Goal: Information Seeking & Learning: Learn about a topic

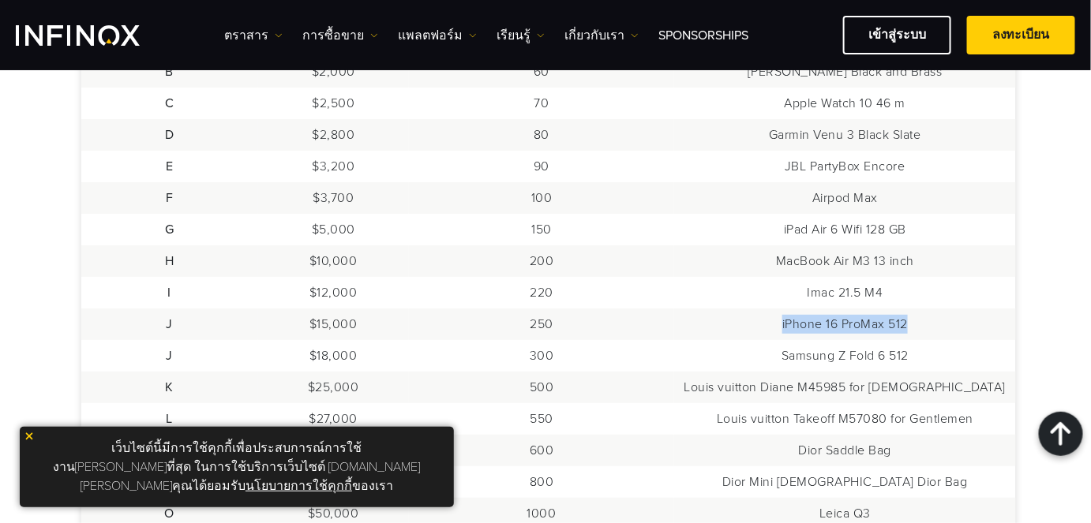
drag, startPoint x: 801, startPoint y: 328, endPoint x: 935, endPoint y: 330, distance: 133.4
click at [935, 330] on td "iPhone 16 ProMax 512" at bounding box center [844, 325] width 341 height 32
copy td "iPhone 16 ProMax 512"
drag, startPoint x: 793, startPoint y: 355, endPoint x: 881, endPoint y: 354, distance: 87.6
click at [881, 354] on td "Samsung Z Fold 6 512" at bounding box center [844, 356] width 341 height 32
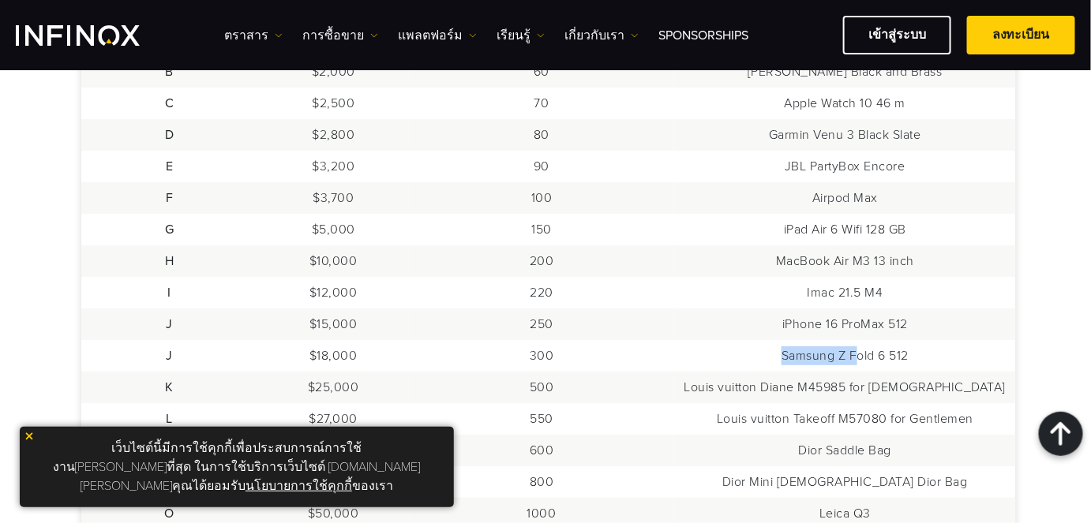
click at [833, 351] on td "Samsung Z Fold 6 512" at bounding box center [844, 356] width 341 height 32
click at [830, 352] on td "Samsung Z Fold 6 512" at bounding box center [844, 356] width 341 height 32
drag, startPoint x: 802, startPoint y: 357, endPoint x: 934, endPoint y: 355, distance: 131.8
click at [934, 355] on td "Samsung Z Fold 6 512" at bounding box center [844, 356] width 341 height 32
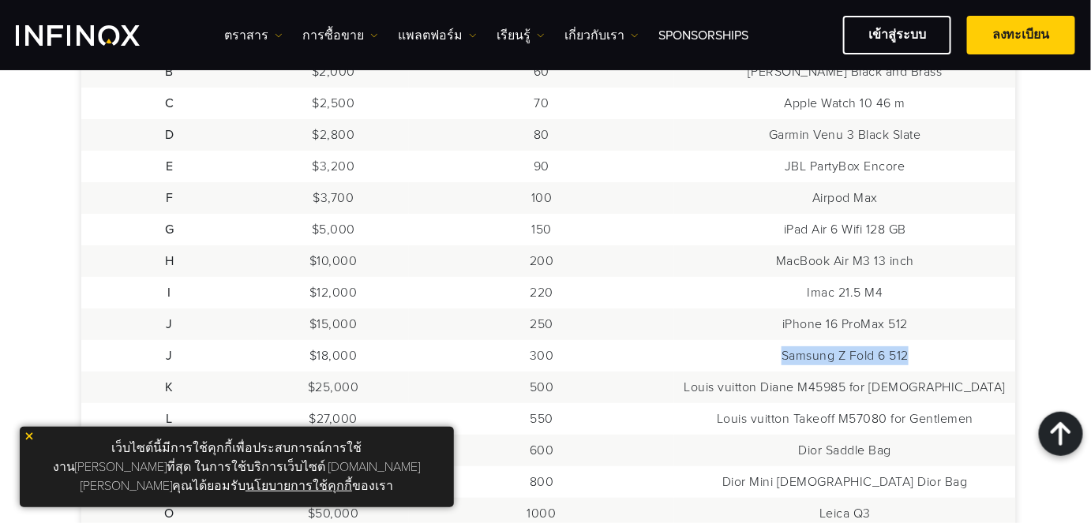
copy td "Samsung Z Fold 6 512"
click at [761, 385] on td "Louis vuitton Diane M45985 for [DEMOGRAPHIC_DATA]" at bounding box center [844, 388] width 341 height 32
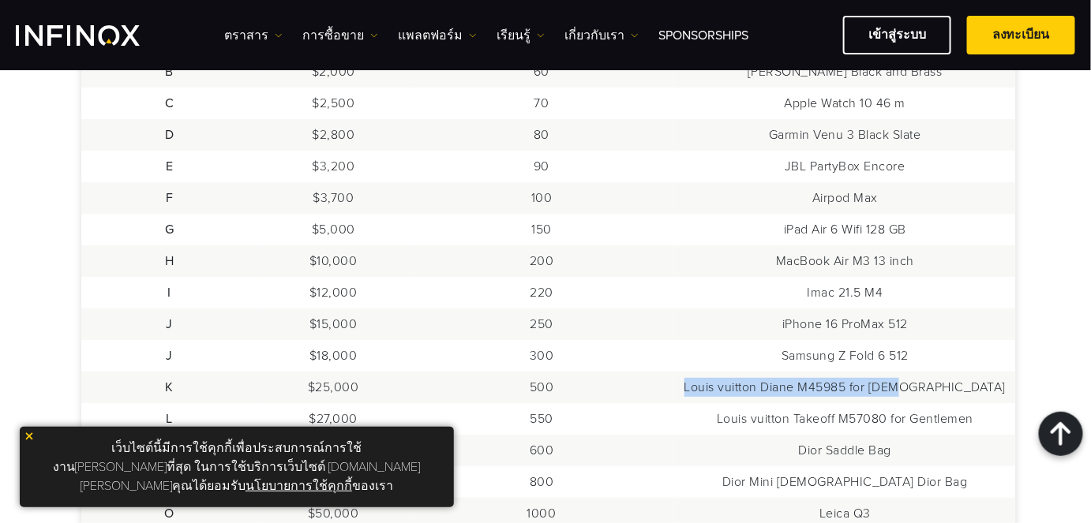
drag, startPoint x: 754, startPoint y: 386, endPoint x: 987, endPoint y: 388, distance: 232.9
click at [987, 388] on td "Louis vuitton Diane M45985 for [DEMOGRAPHIC_DATA]" at bounding box center [844, 388] width 341 height 32
copy td "Louis vuitton Diane M45985 for [DEMOGRAPHIC_DATA]"
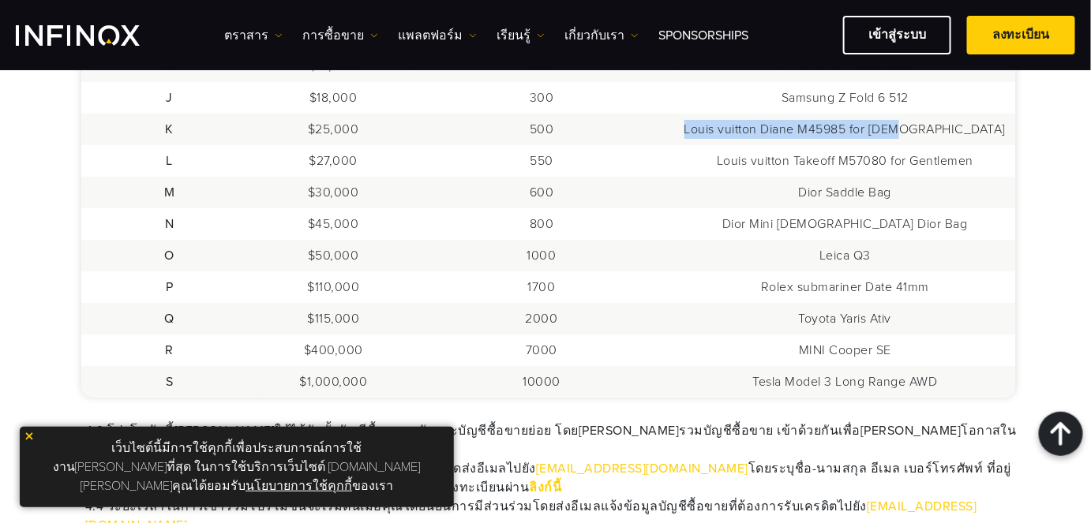
scroll to position [1059, 0]
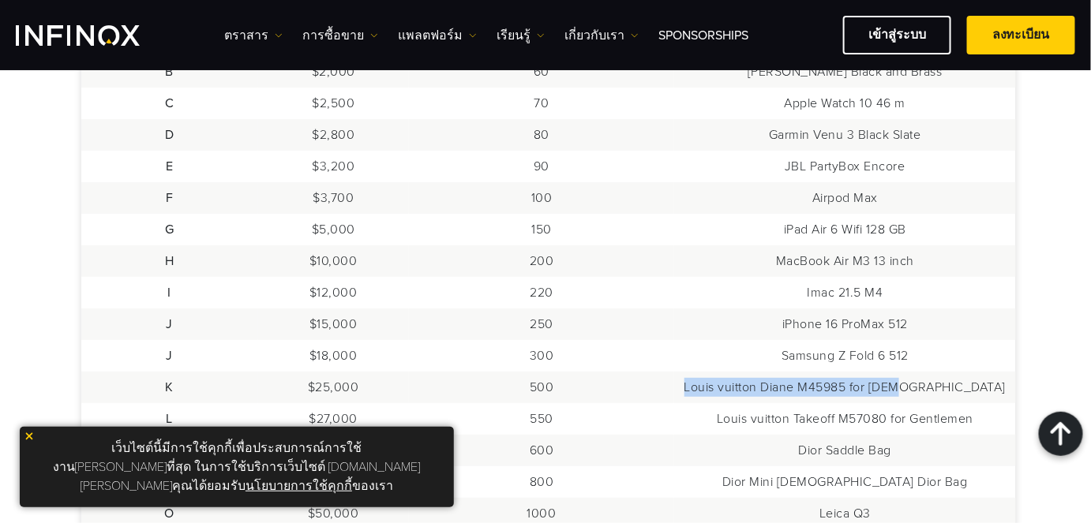
click at [795, 392] on td "Louis vuitton Diane M45985 for [DEMOGRAPHIC_DATA]" at bounding box center [844, 388] width 341 height 32
drag, startPoint x: 755, startPoint y: 392, endPoint x: 831, endPoint y: 394, distance: 75.8
click at [831, 394] on td "Louis vuitton Diane M45985 for [DEMOGRAPHIC_DATA]" at bounding box center [844, 388] width 341 height 32
copy td "Louis vuitton"
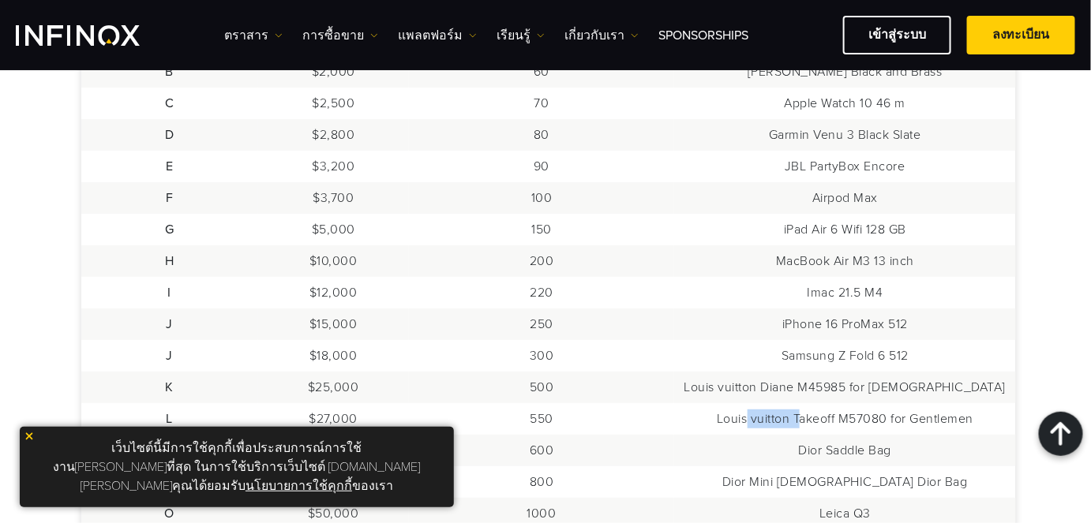
drag, startPoint x: 766, startPoint y: 422, endPoint x: 819, endPoint y: 422, distance: 52.9
click at [819, 422] on td "Louis vuitton Takeoff M57080 for Gentlemen" at bounding box center [844, 419] width 341 height 32
drag, startPoint x: 839, startPoint y: 410, endPoint x: 831, endPoint y: 417, distance: 10.1
click at [838, 412] on td "Louis vuitton Takeoff M57080 for Gentlemen" at bounding box center [844, 419] width 341 height 32
click at [763, 421] on td "Louis vuitton Takeoff M57080 for Gentlemen" at bounding box center [844, 419] width 341 height 32
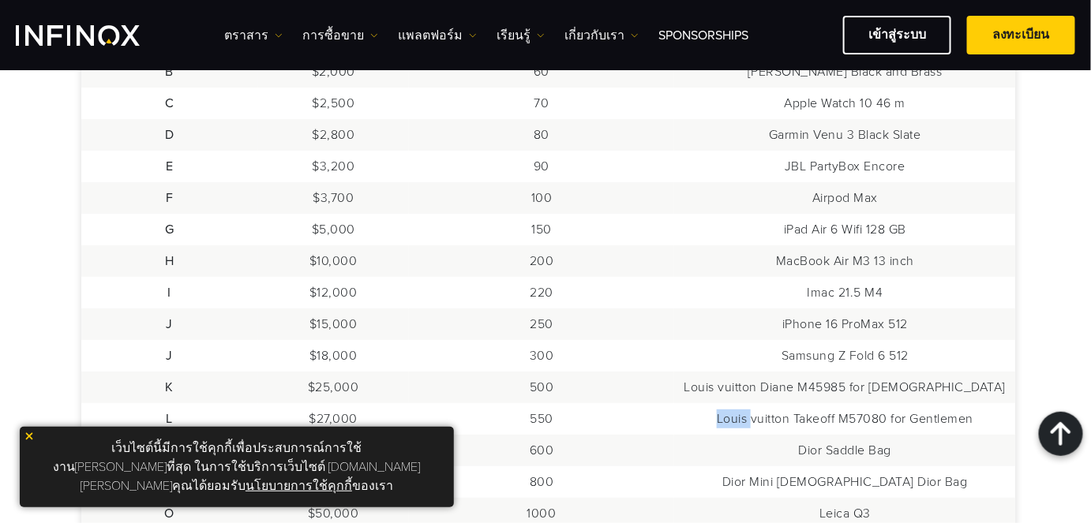
click at [763, 421] on td "Louis vuitton Takeoff M57080 for Gentlemen" at bounding box center [844, 419] width 341 height 32
copy tbody "Louis vuitton Takeoff M57080 for Gentlemen"
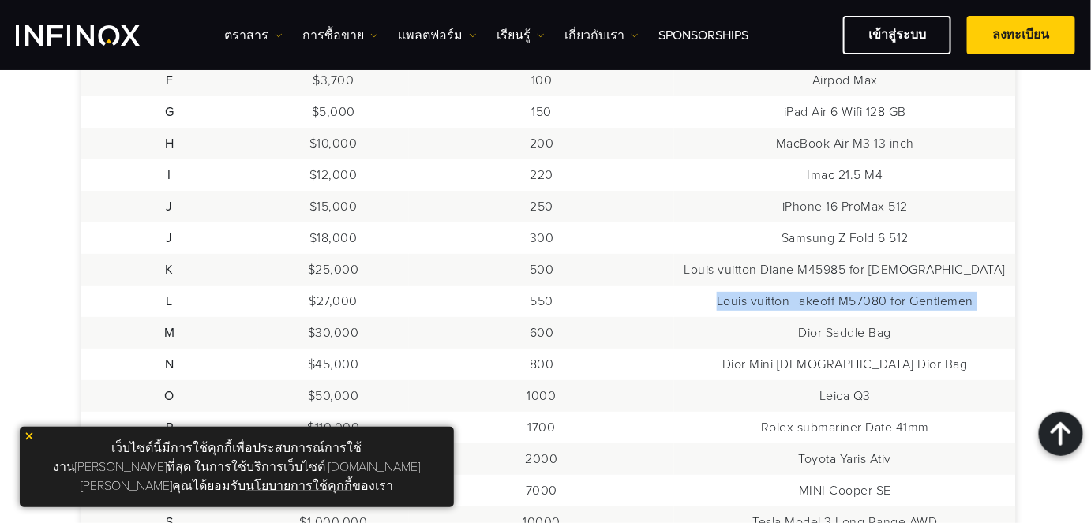
scroll to position [1201, 0]
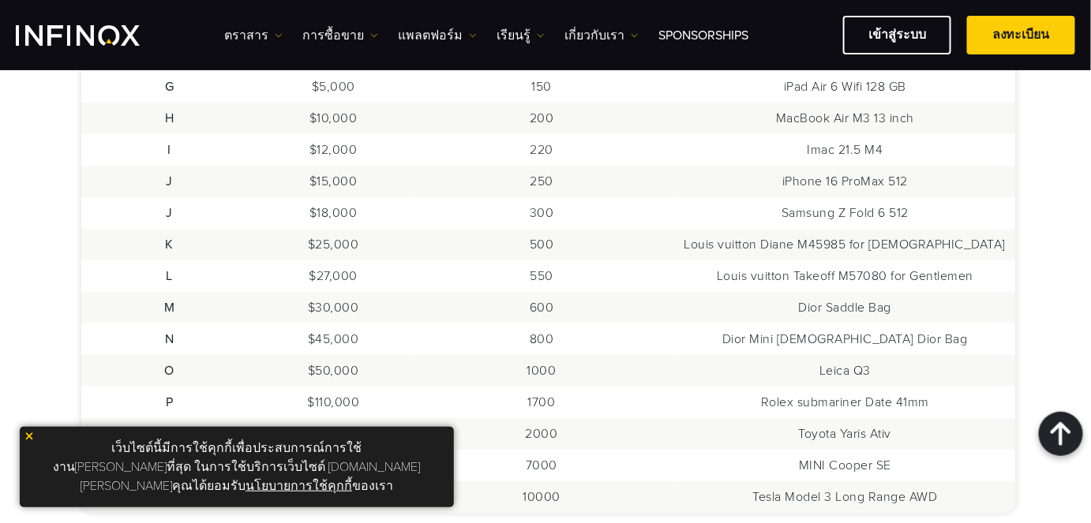
click at [805, 316] on td "Dior Saddle Bag" at bounding box center [844, 308] width 341 height 32
click at [808, 312] on td "Dior Saddle Bag" at bounding box center [844, 308] width 341 height 32
drag, startPoint x: 813, startPoint y: 312, endPoint x: 941, endPoint y: 284, distance: 130.8
click at [943, 310] on td "Dior Saddle Bag" at bounding box center [844, 308] width 341 height 32
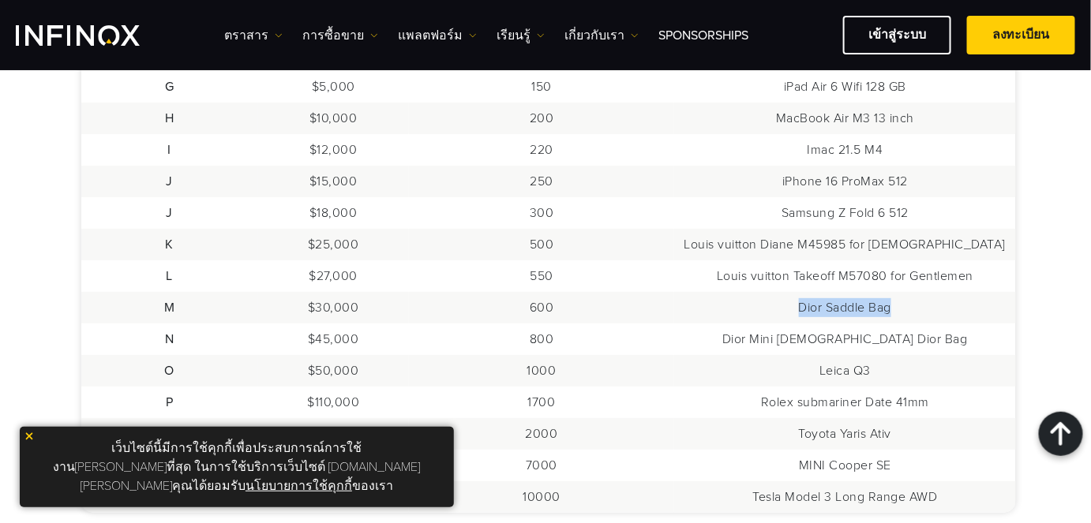
copy td "Dior Saddle Bag"
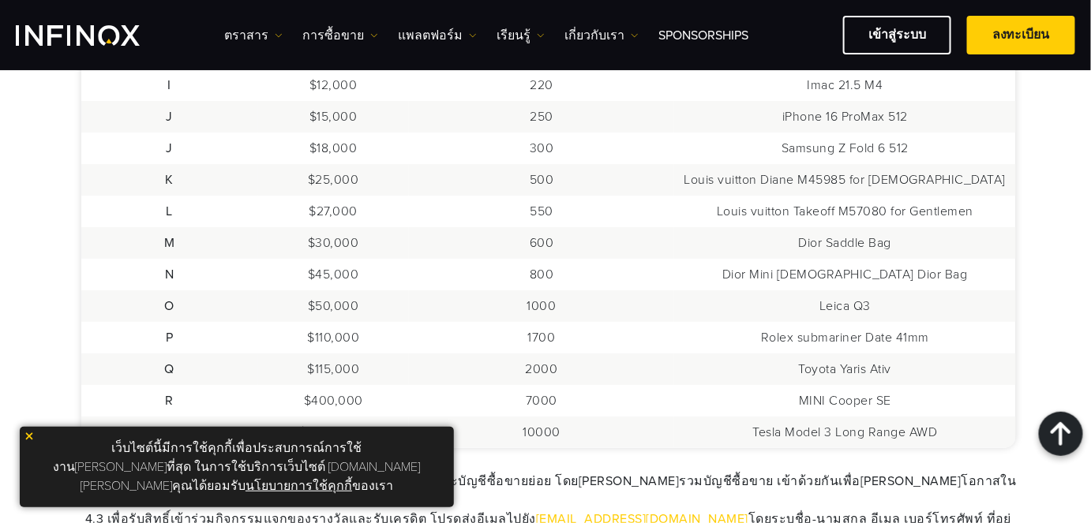
scroll to position [1273, 0]
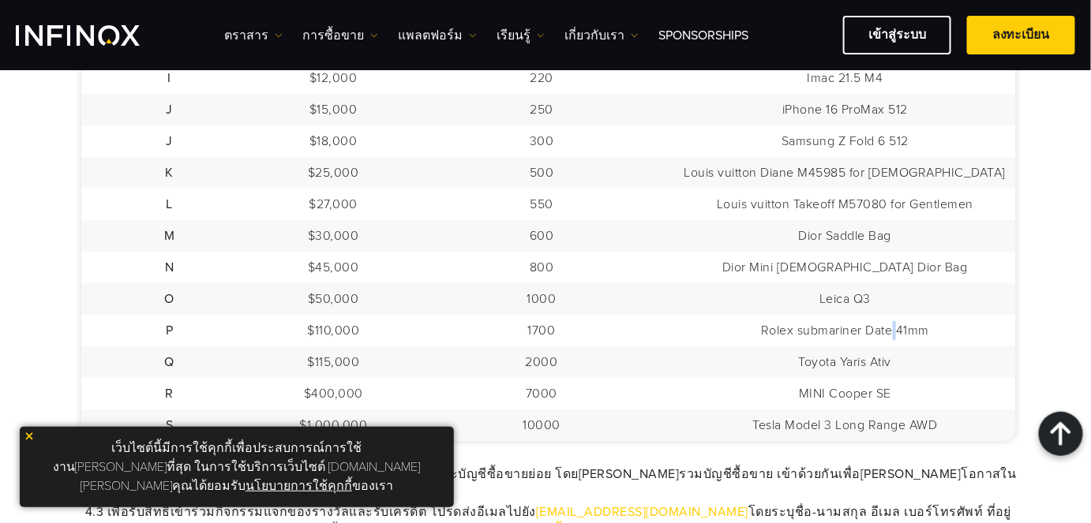
drag, startPoint x: 918, startPoint y: 314, endPoint x: 888, endPoint y: 359, distance: 54.1
click at [892, 343] on tbody "A $1,500 50 Bose QuietComfort Earbuds B $2,000 60 [PERSON_NAME] Black and Brass…" at bounding box center [548, 125] width 935 height 631
click at [841, 235] on td "Dior Saddle Bag" at bounding box center [844, 236] width 341 height 32
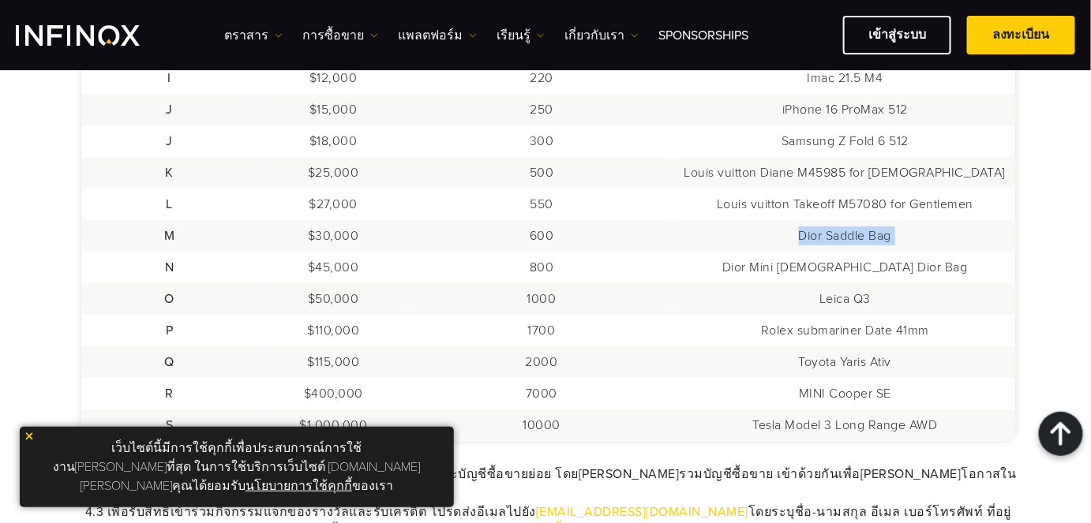
click at [841, 235] on td "Dior Saddle Bag" at bounding box center [844, 236] width 341 height 32
copy tbody "Dior Saddle Bag"
drag, startPoint x: 354, startPoint y: 264, endPoint x: 562, endPoint y: 256, distance: 207.8
click at [557, 264] on tr "N $45,000 800 Dior Mini [DEMOGRAPHIC_DATA] Dior Bag" at bounding box center [548, 268] width 935 height 32
click at [805, 270] on td "Dior Mini [DEMOGRAPHIC_DATA] Dior Bag" at bounding box center [844, 268] width 341 height 32
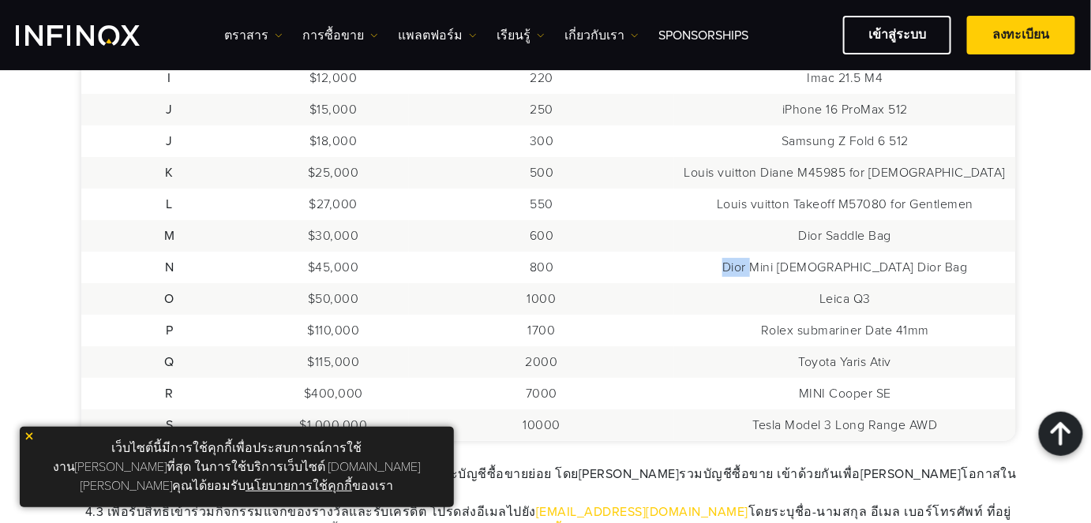
click at [805, 270] on td "Dior Mini [DEMOGRAPHIC_DATA] Dior Bag" at bounding box center [844, 268] width 341 height 32
click at [898, 274] on td "Dior Mini [DEMOGRAPHIC_DATA] Dior Bag" at bounding box center [844, 268] width 341 height 32
copy tbody "Dior Mini [DEMOGRAPHIC_DATA] Dior Bag"
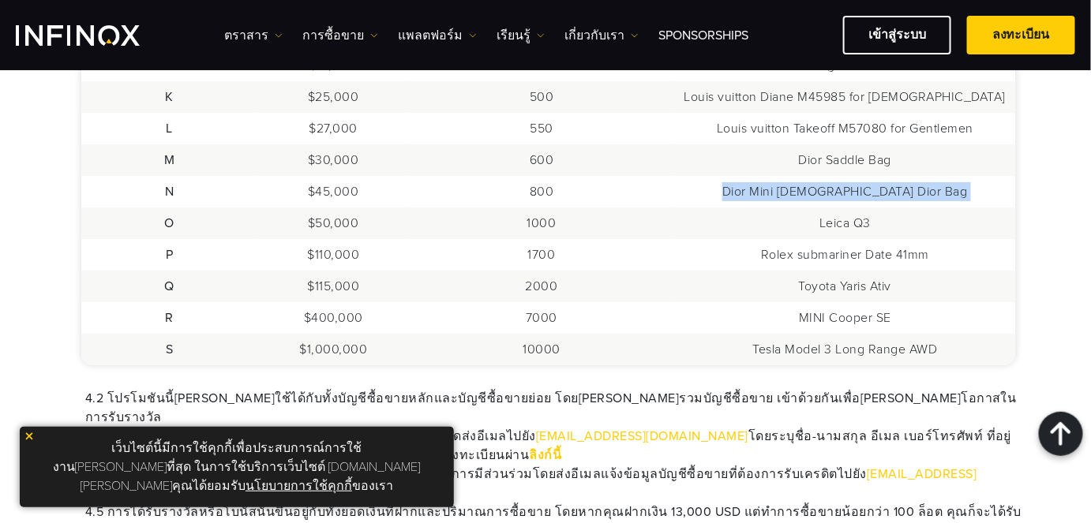
scroll to position [1345, 0]
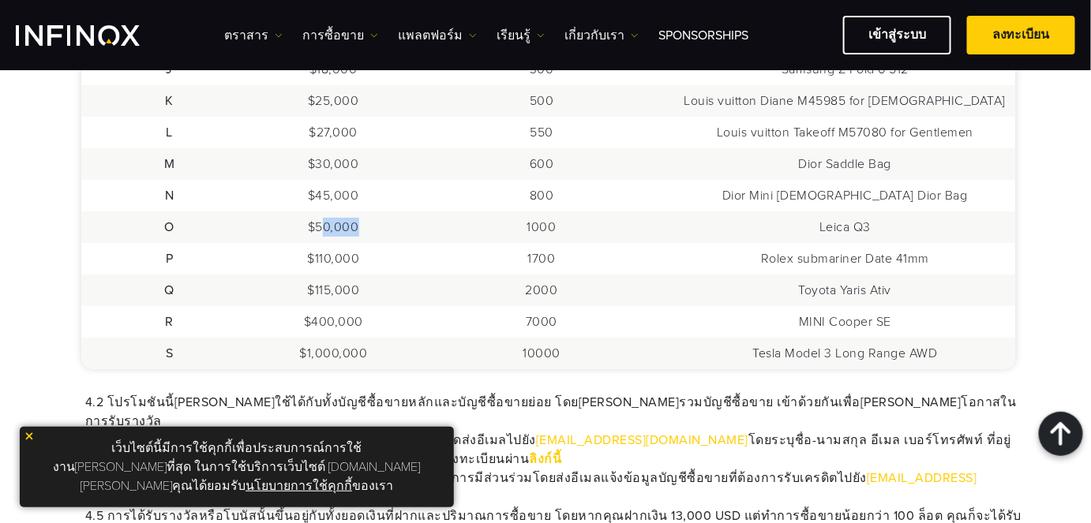
drag, startPoint x: 341, startPoint y: 224, endPoint x: 404, endPoint y: 234, distance: 64.0
click at [404, 234] on td "$50,000" at bounding box center [333, 228] width 151 height 32
drag, startPoint x: 839, startPoint y: 221, endPoint x: 918, endPoint y: 229, distance: 79.3
click at [918, 229] on td "Leica Q3" at bounding box center [844, 228] width 341 height 32
copy td "Leica Q3"
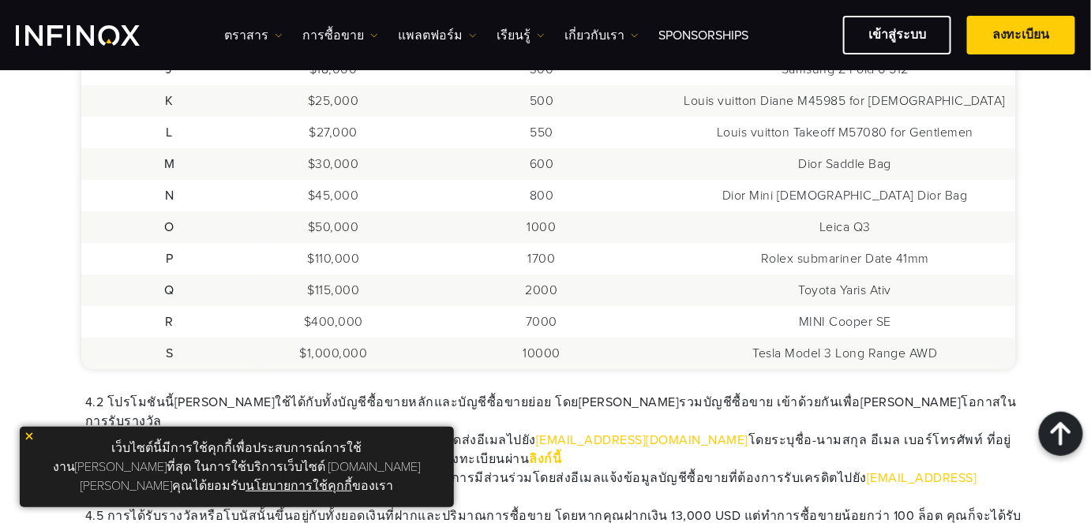
click at [547, 250] on td "1700" at bounding box center [541, 259] width 265 height 32
drag, startPoint x: 802, startPoint y: 257, endPoint x: 884, endPoint y: 257, distance: 82.1
click at [884, 257] on td "Rolex submariner Date 41mm" at bounding box center [844, 259] width 341 height 32
click at [819, 268] on td "Rolex submariner Date 41mm" at bounding box center [844, 259] width 341 height 32
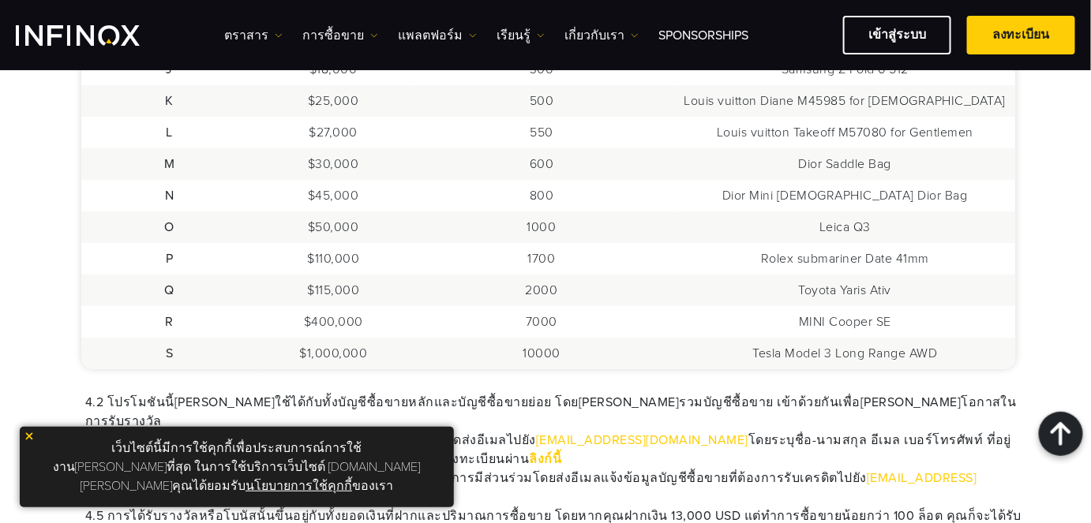
click at [797, 259] on td "Rolex submariner Date 41mm" at bounding box center [844, 259] width 341 height 32
drag, startPoint x: 330, startPoint y: 291, endPoint x: 399, endPoint y: 291, distance: 69.5
click at [399, 291] on td "$115,000" at bounding box center [333, 291] width 151 height 32
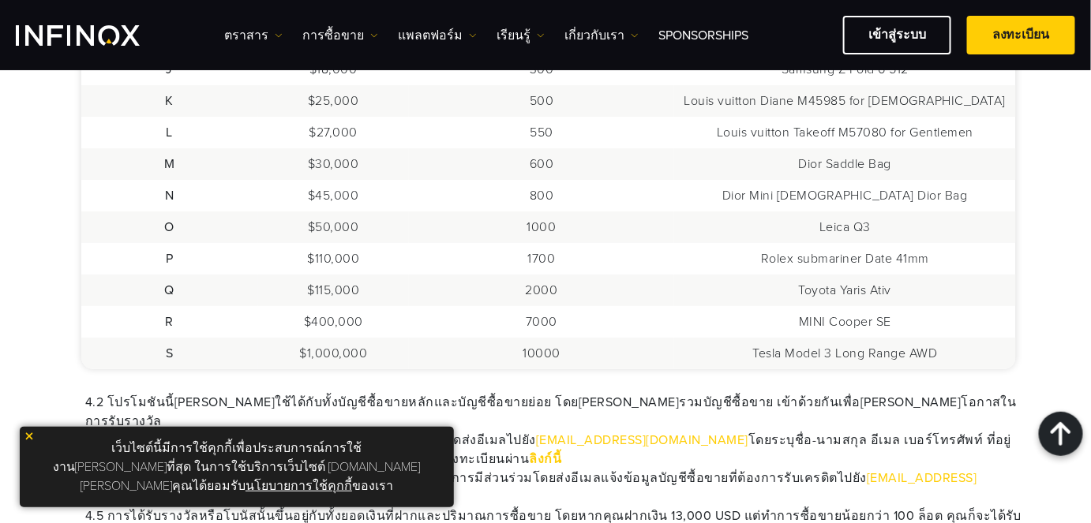
click at [854, 303] on td "Toyota Yaris Ativ" at bounding box center [844, 291] width 341 height 32
drag, startPoint x: 819, startPoint y: 290, endPoint x: 913, endPoint y: 290, distance: 94.7
click at [913, 290] on td "Toyota Yaris Ativ" at bounding box center [844, 291] width 341 height 32
drag, startPoint x: 819, startPoint y: 320, endPoint x: 922, endPoint y: 316, distance: 103.5
click at [922, 316] on td "MINI Cooper SE" at bounding box center [844, 322] width 341 height 32
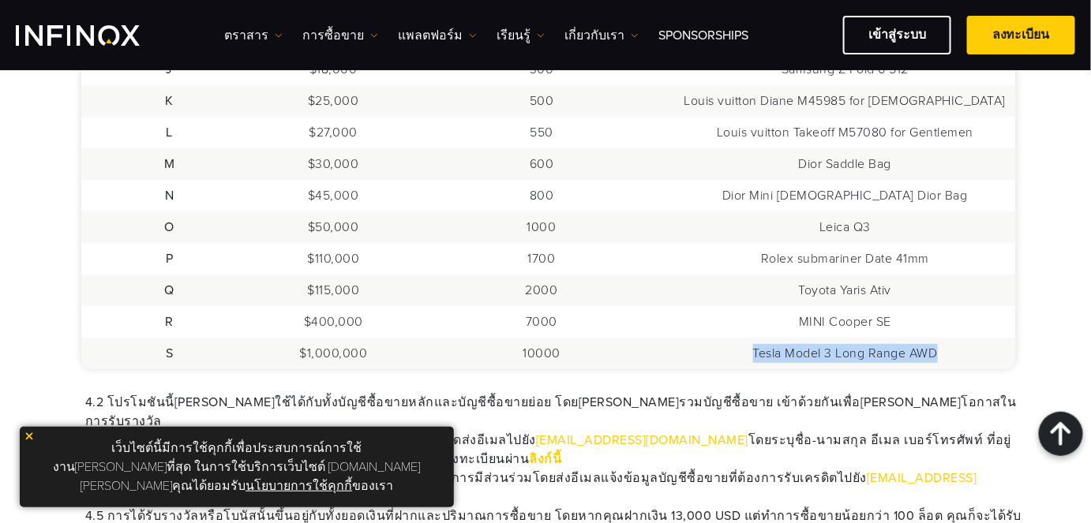
drag, startPoint x: 767, startPoint y: 352, endPoint x: 966, endPoint y: 347, distance: 199.0
click at [963, 350] on td "Tesla Model 3 Long Range AWD" at bounding box center [844, 354] width 341 height 32
